Goal: Task Accomplishment & Management: Use online tool/utility

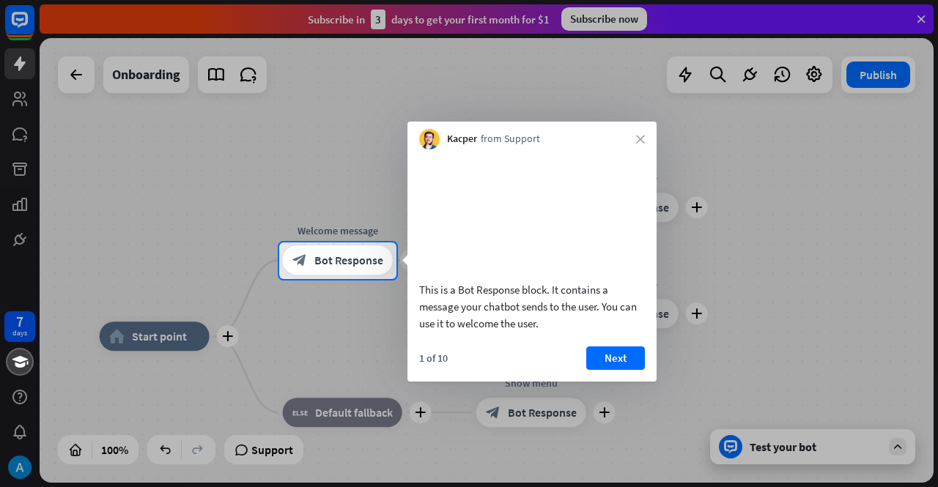
click at [645, 139] on div "Kacper from Support close" at bounding box center [531, 136] width 249 height 28
click at [635, 139] on div "Kacper from Support close" at bounding box center [531, 136] width 249 height 28
click at [642, 137] on icon "close" at bounding box center [640, 139] width 9 height 9
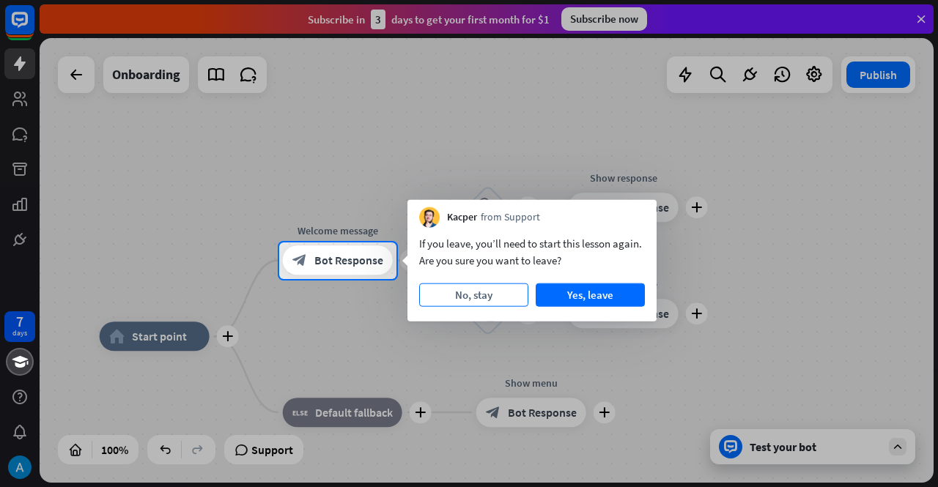
click at [486, 301] on button "No, stay" at bounding box center [473, 294] width 109 height 23
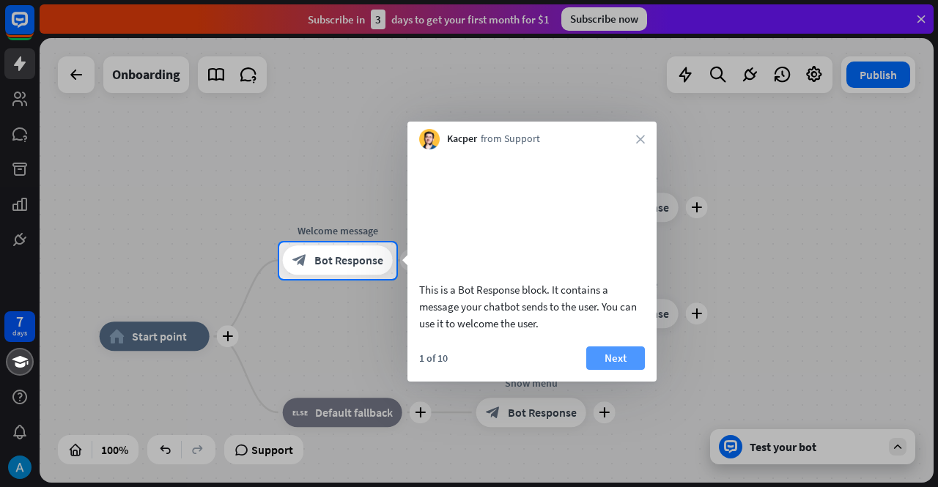
click at [598, 369] on button "Next" at bounding box center [615, 357] width 59 height 23
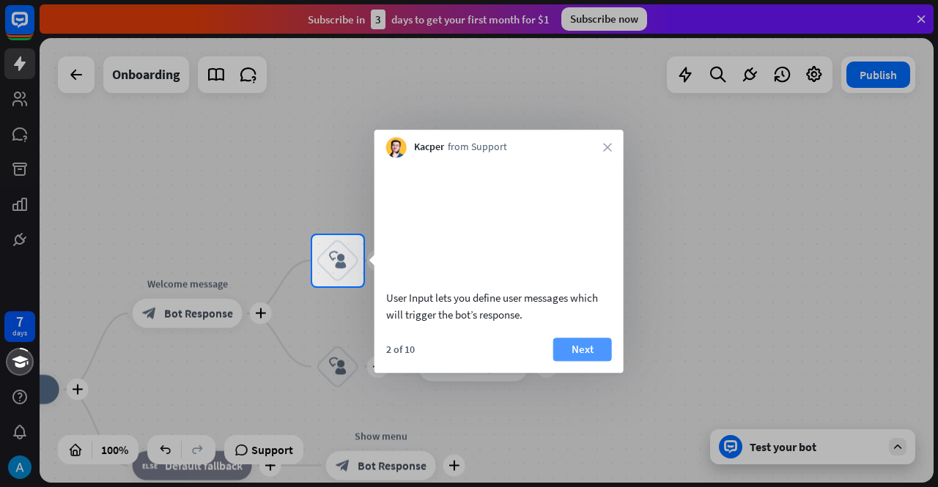
click at [598, 361] on button "Next" at bounding box center [582, 349] width 59 height 23
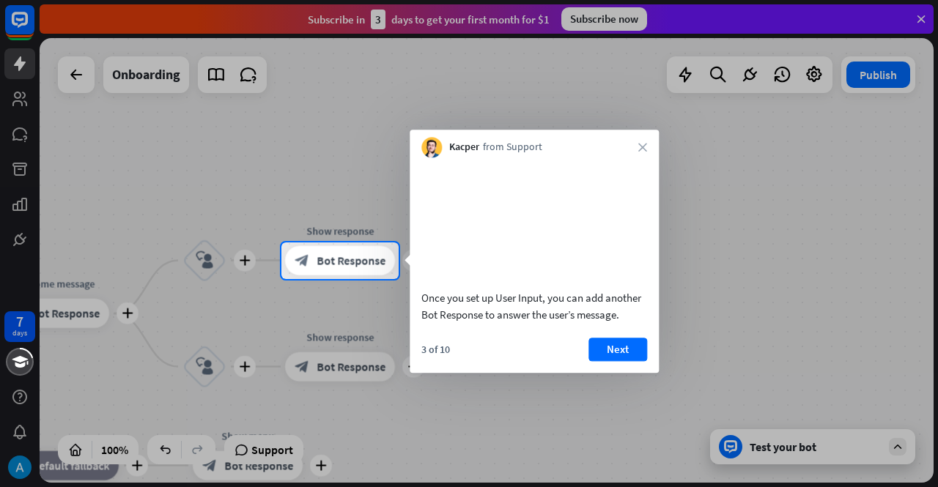
click at [598, 373] on div "3 of 10 Next" at bounding box center [533, 355] width 249 height 35
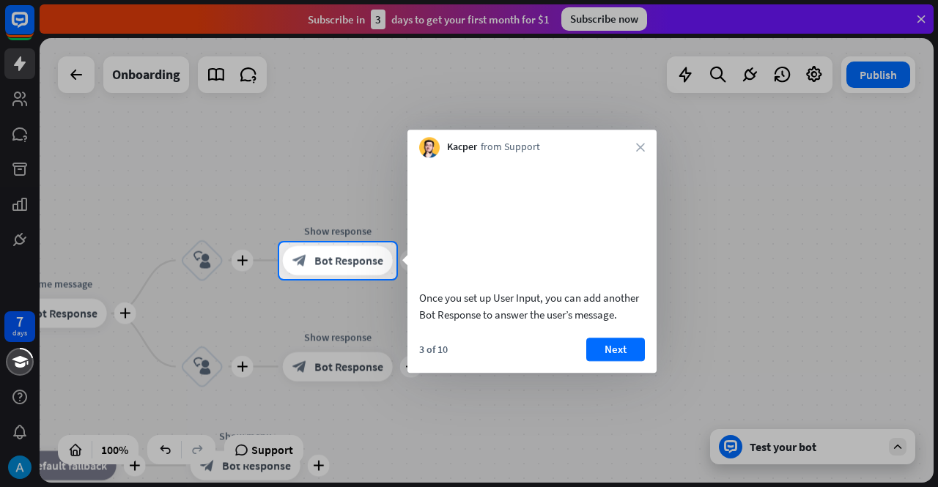
click at [598, 361] on button "Next" at bounding box center [615, 349] width 59 height 23
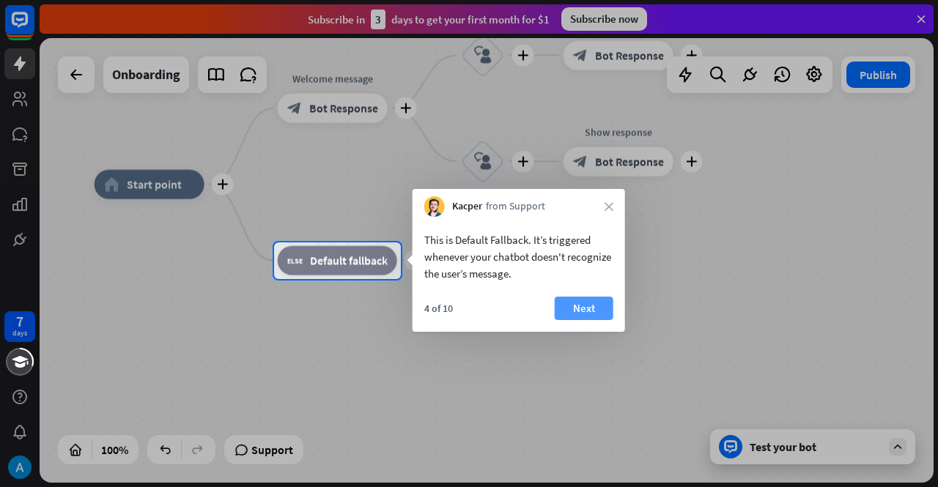
click at [568, 305] on button "Next" at bounding box center [584, 308] width 59 height 23
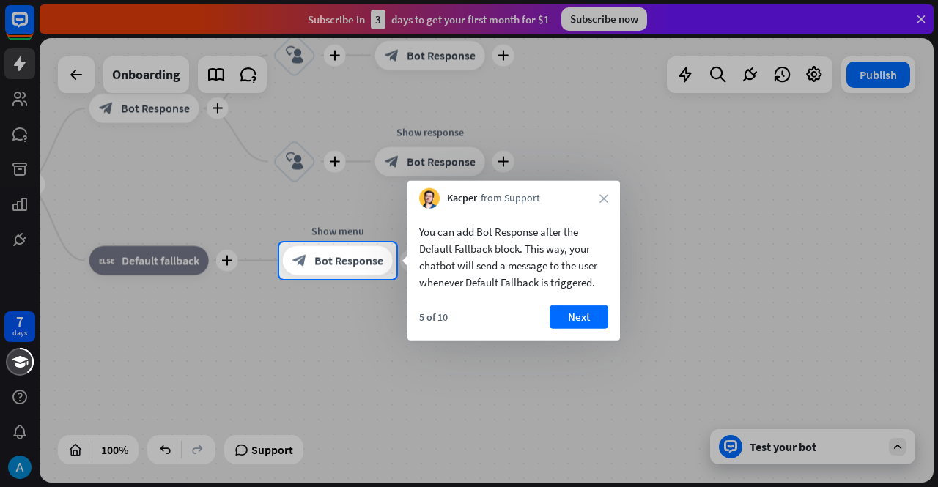
click at [545, 316] on div "5 of 10 Next" at bounding box center [513, 322] width 212 height 35
click at [551, 316] on button "Next" at bounding box center [578, 316] width 59 height 23
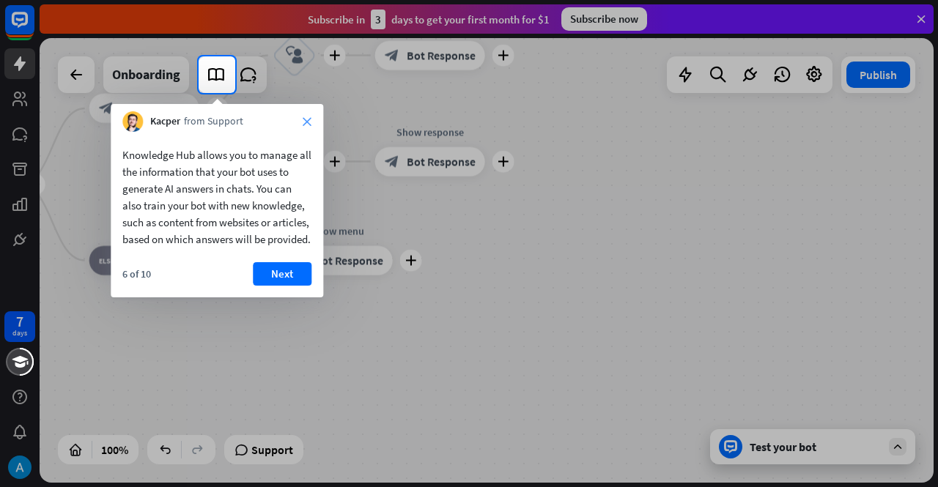
click at [311, 124] on icon "close" at bounding box center [307, 121] width 9 height 9
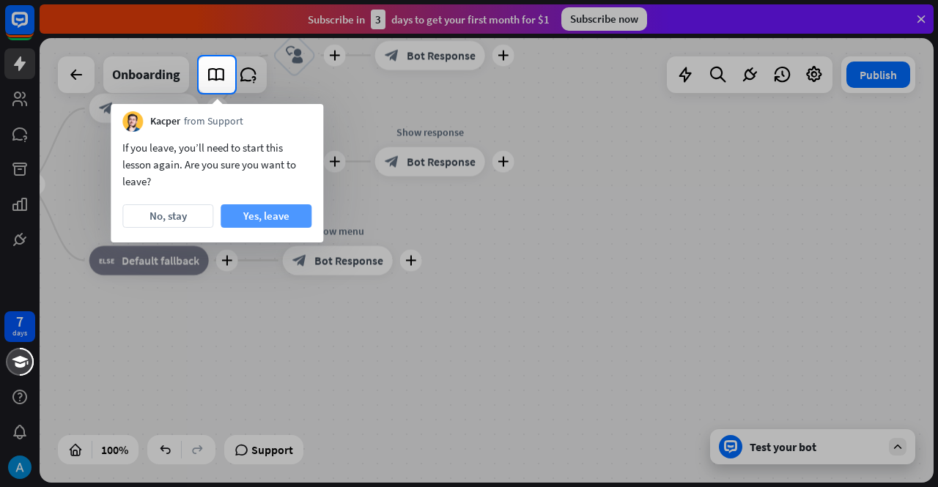
click at [273, 212] on button "Yes, leave" at bounding box center [265, 215] width 91 height 23
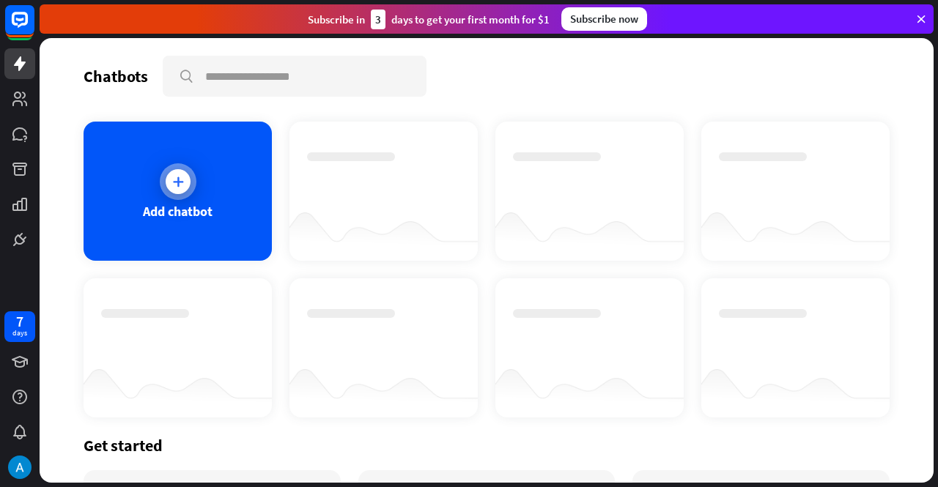
click at [171, 188] on icon at bounding box center [178, 181] width 15 height 15
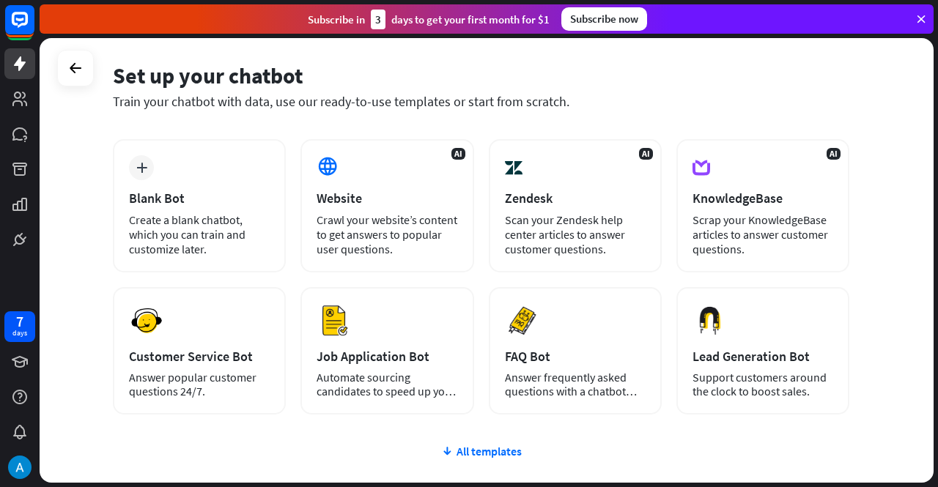
scroll to position [45, 0]
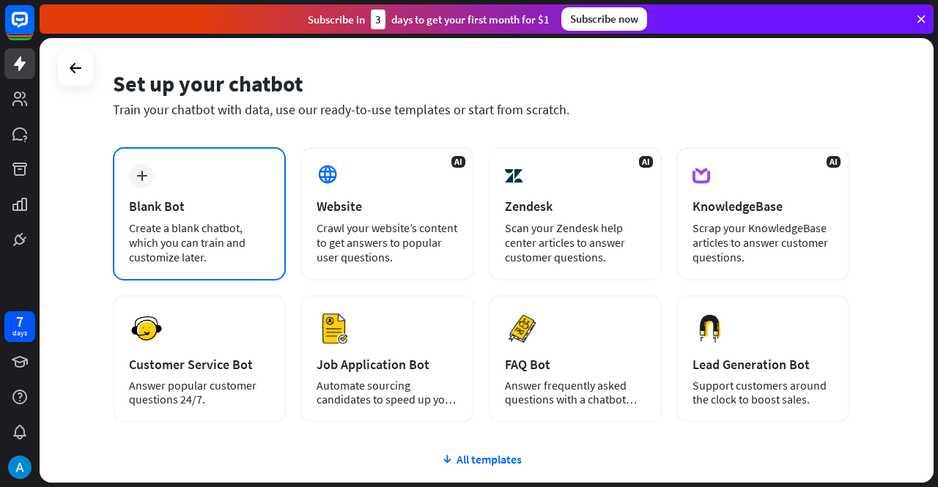
click at [180, 250] on div "Create a blank chatbot, which you can train and customize later." at bounding box center [199, 242] width 141 height 44
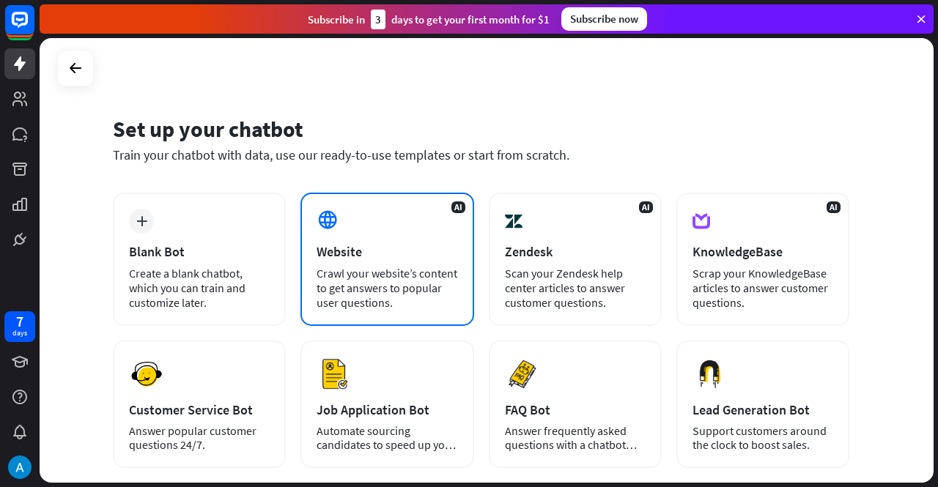
click at [377, 241] on div "AI Website Crawl your website’s content to get answers to popular user question…" at bounding box center [386, 259] width 173 height 133
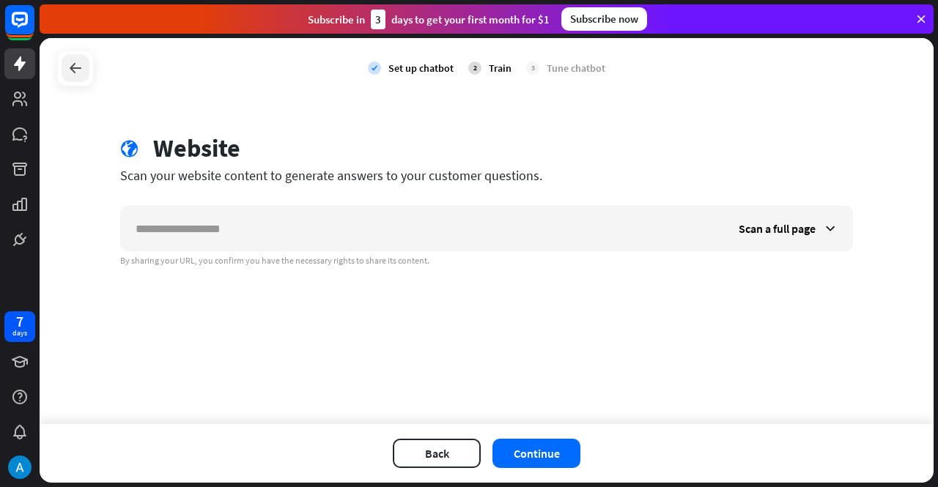
click at [67, 62] on icon at bounding box center [76, 68] width 18 height 18
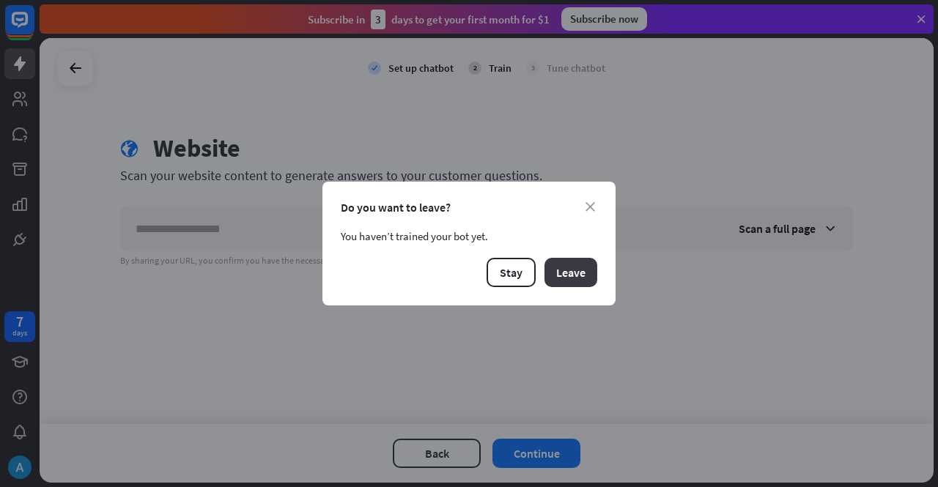
click at [568, 271] on button "Leave" at bounding box center [570, 272] width 53 height 29
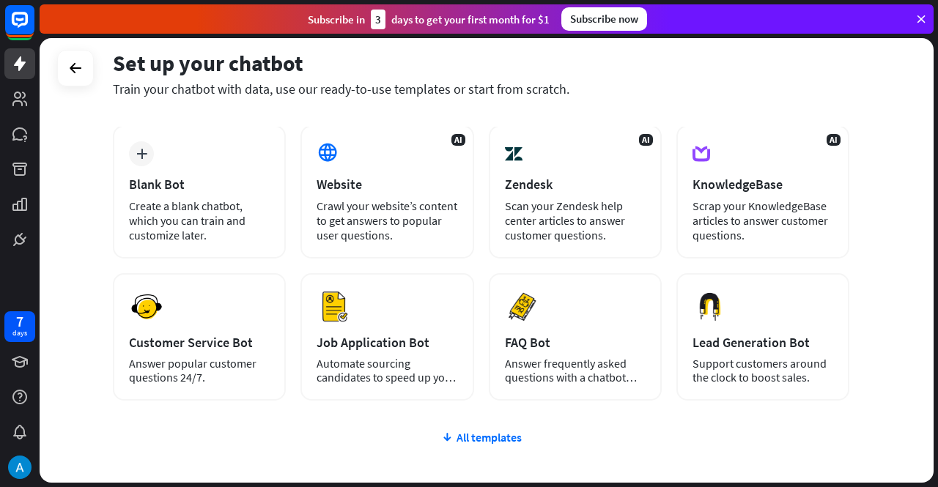
scroll to position [161, 0]
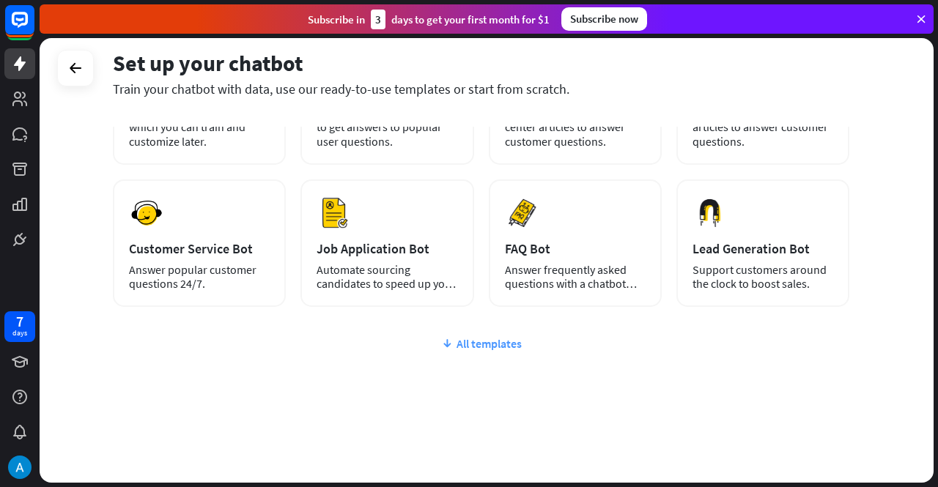
click at [466, 341] on div "All templates" at bounding box center [481, 343] width 736 height 15
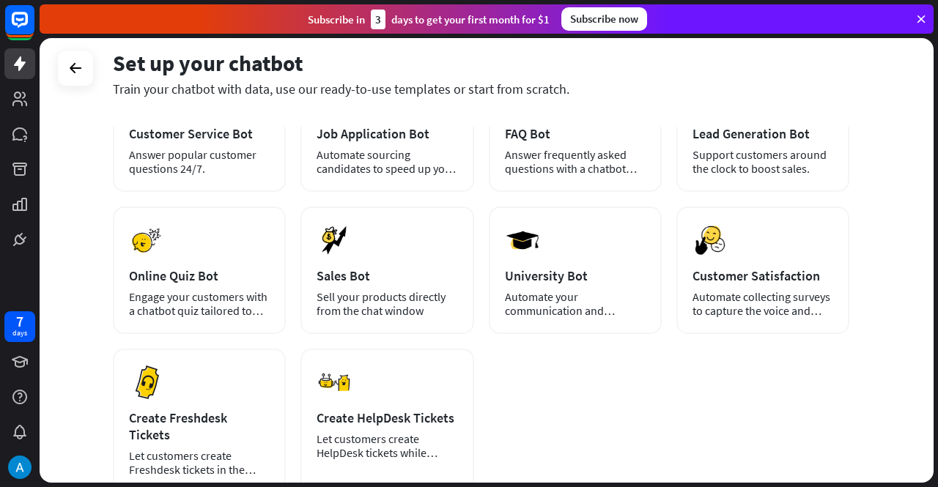
scroll to position [277, 0]
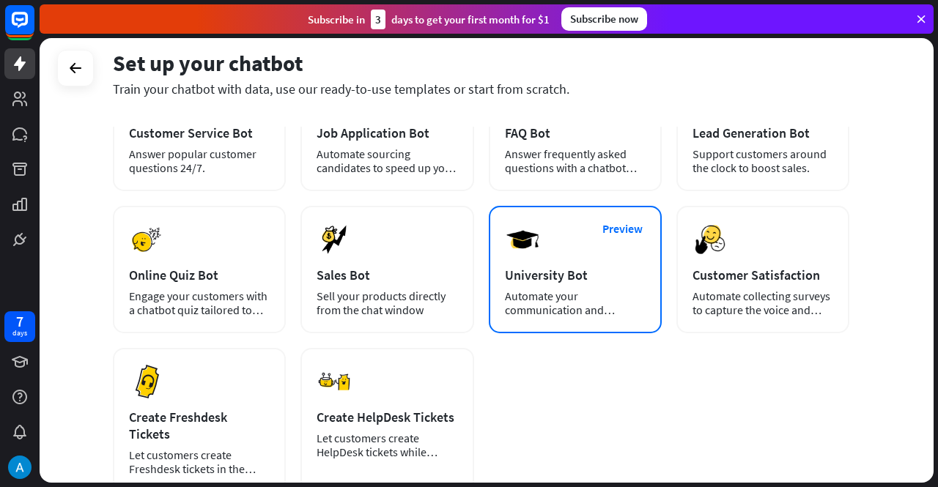
click at [541, 266] on div "Preview University Bot Automate your communication and admission process." at bounding box center [575, 269] width 173 height 127
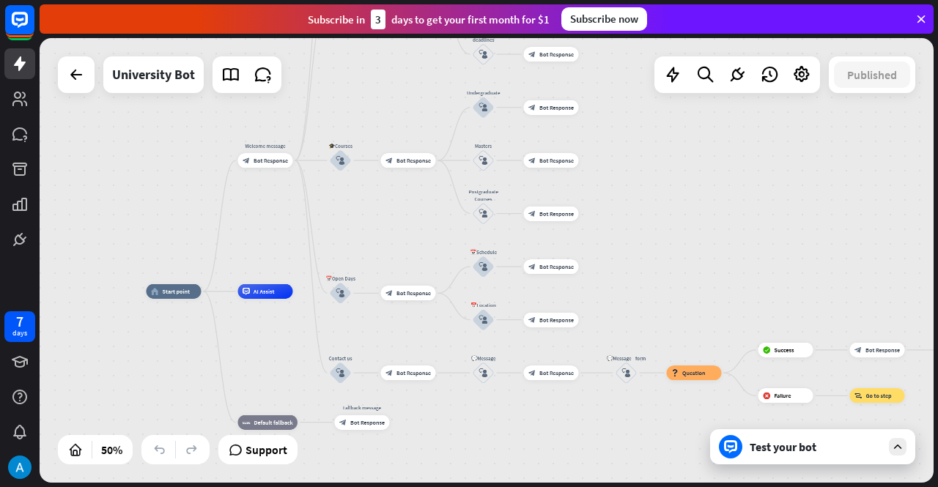
drag, startPoint x: 841, startPoint y: 188, endPoint x: 630, endPoint y: 168, distance: 211.9
click at [630, 168] on div "home_2 Start point Welcome message block_bot_response Bot Response ✨Main menu b…" at bounding box center [487, 260] width 894 height 445
